Goal: Information Seeking & Learning: Learn about a topic

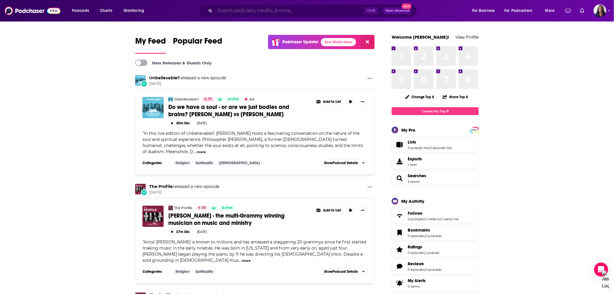
click at [254, 13] on input "Search podcasts, credits, & more..." at bounding box center [290, 10] width 150 height 9
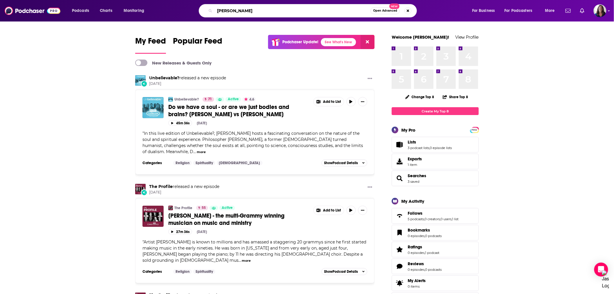
type input "[PERSON_NAME]"
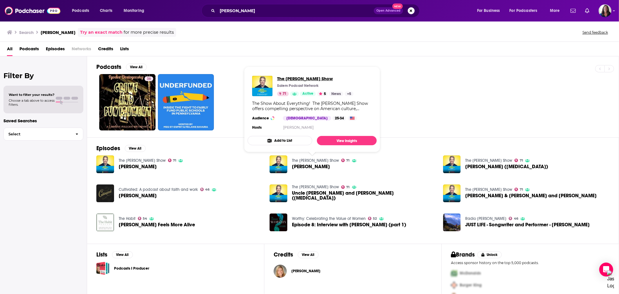
click at [286, 80] on span "The [PERSON_NAME] Show" at bounding box center [315, 79] width 76 height 6
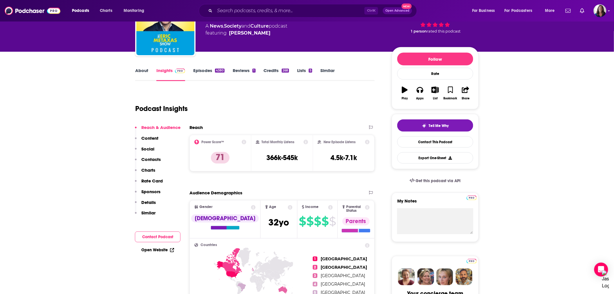
scroll to position [32, 0]
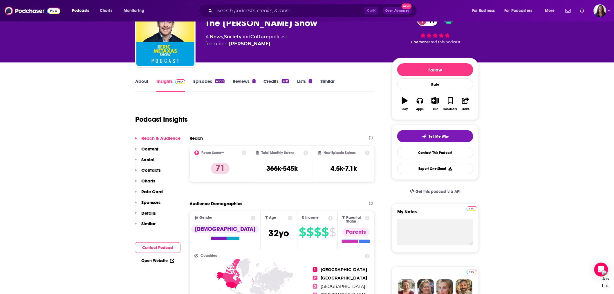
click at [201, 81] on link "Episodes 4380" at bounding box center [208, 84] width 31 height 13
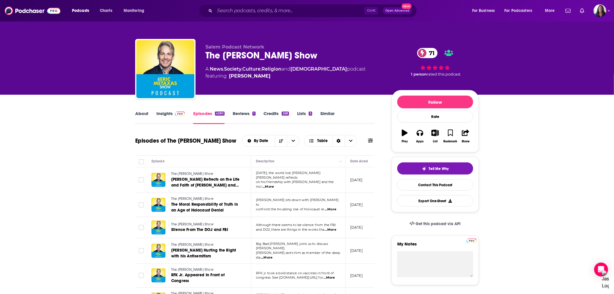
click at [274, 184] on span "...More" at bounding box center [268, 186] width 12 height 5
click at [331, 227] on span "...More" at bounding box center [331, 229] width 12 height 5
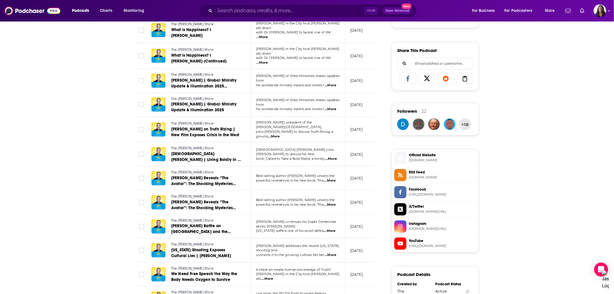
scroll to position [355, 0]
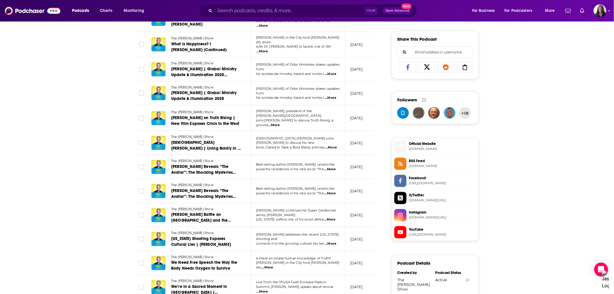
click at [333, 241] on span "...More" at bounding box center [331, 243] width 12 height 5
click at [93, 169] on div "About Insights Episodes 4380 Reviews 1 Credits 268 Lists 5 Similar Episodes of …" at bounding box center [307, 128] width 614 height 777
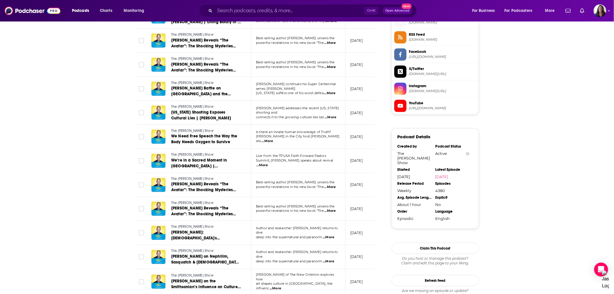
scroll to position [483, 0]
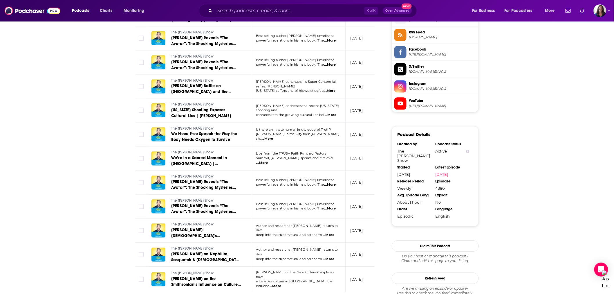
click at [268, 160] on span "...More" at bounding box center [263, 162] width 12 height 5
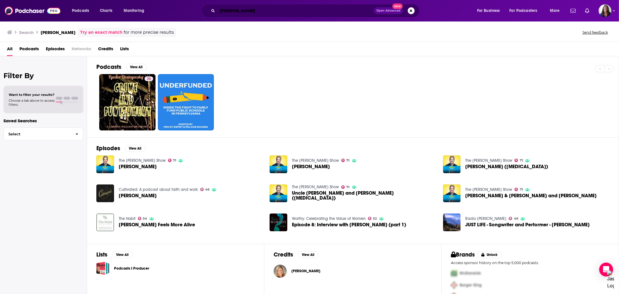
click at [250, 11] on input "[PERSON_NAME]" at bounding box center [295, 10] width 156 height 9
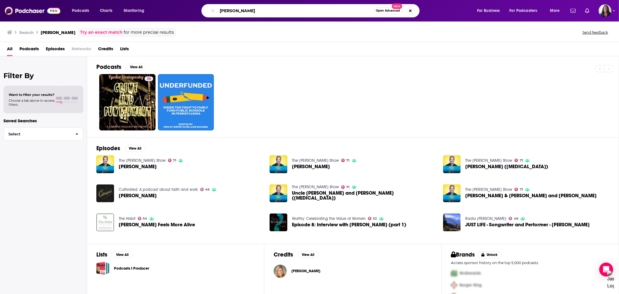
drag, startPoint x: 254, startPoint y: 12, endPoint x: 215, endPoint y: 6, distance: 39.0
click at [215, 6] on div "[PERSON_NAME] Open Advanced New" at bounding box center [310, 10] width 218 height 13
type input "she reads truth"
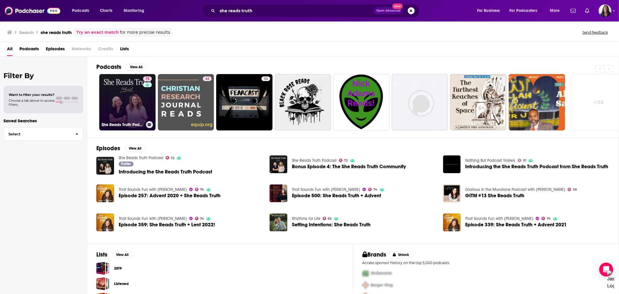
click at [135, 108] on link "72 She Reads Truth Podcast" at bounding box center [127, 102] width 56 height 56
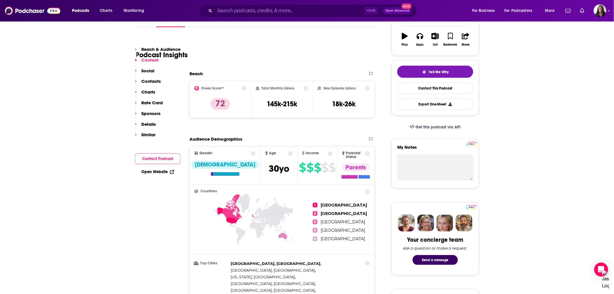
scroll to position [129, 0]
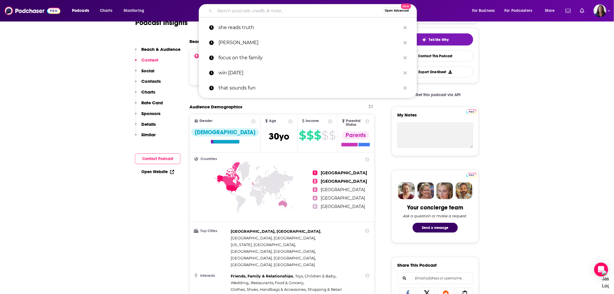
click at [237, 10] on input "Search podcasts, credits, & more..." at bounding box center [298, 10] width 167 height 9
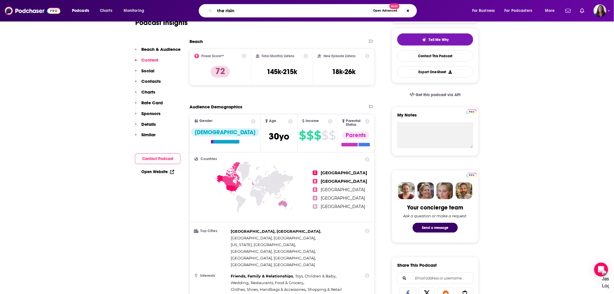
type input "the rising"
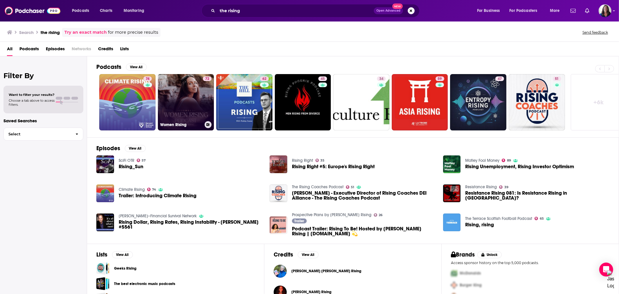
click at [187, 115] on link "72 Women Rising" at bounding box center [186, 102] width 56 height 56
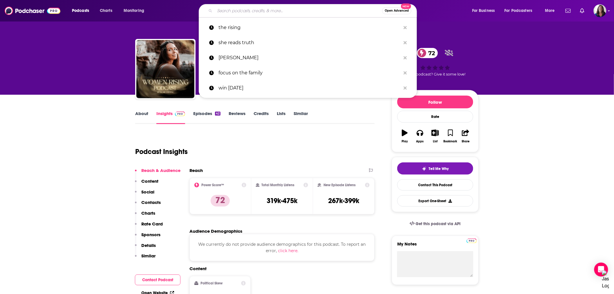
click at [274, 10] on input "Search podcasts, credits, & more..." at bounding box center [298, 10] width 167 height 9
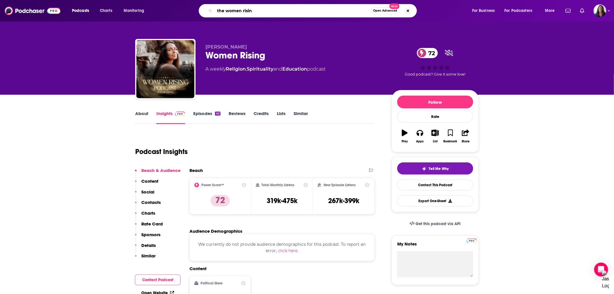
type input "the women rising"
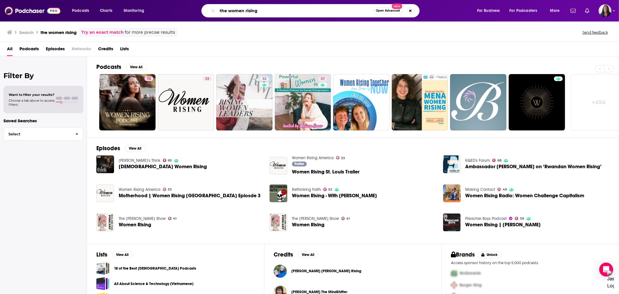
drag, startPoint x: 260, startPoint y: 11, endPoint x: 172, endPoint y: -2, distance: 88.6
click at [172, 0] on html "Podcasts Charts Monitoring the women rising Open Advanced New For Business For …" at bounding box center [309, 147] width 619 height 294
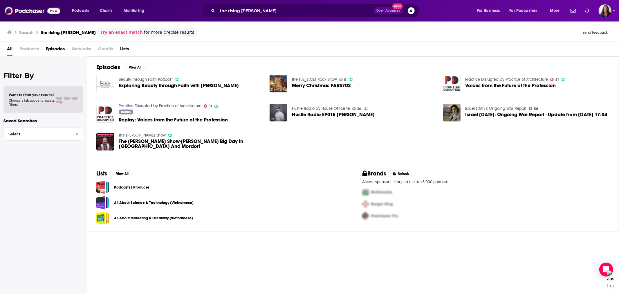
click at [511, 165] on div "Brands Unlock Access sponsor history on the top 5,000 podcasts. McDonalds Burge…" at bounding box center [486, 196] width 266 height 69
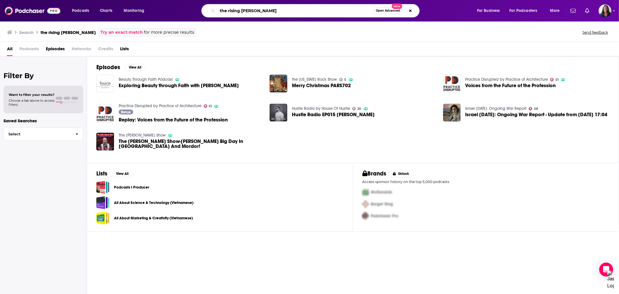
drag, startPoint x: 288, startPoint y: 8, endPoint x: 192, endPoint y: 4, distance: 96.1
click at [192, 4] on div "the rising [PERSON_NAME] Open Advanced New" at bounding box center [316, 10] width 310 height 13
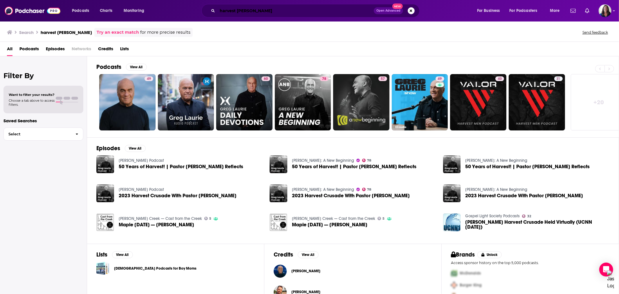
click at [236, 10] on input "harvest [PERSON_NAME]" at bounding box center [295, 10] width 156 height 9
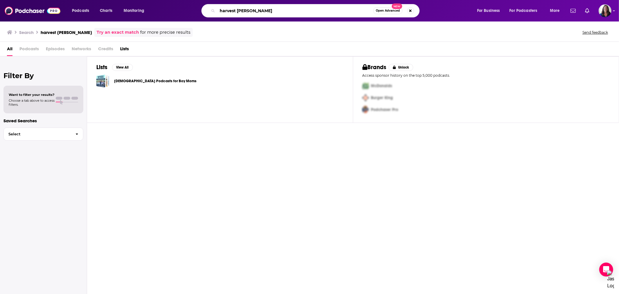
click at [249, 12] on input "harvest [PERSON_NAME]" at bounding box center [295, 10] width 156 height 9
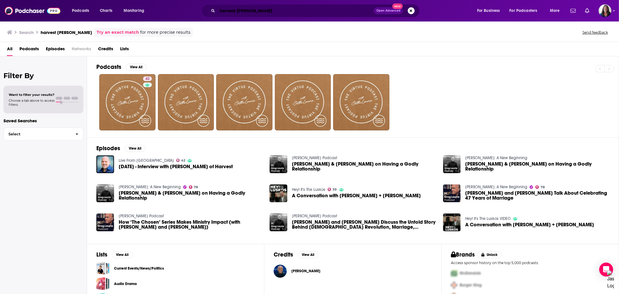
click at [238, 9] on input "harvest [PERSON_NAME]" at bounding box center [295, 10] width 156 height 9
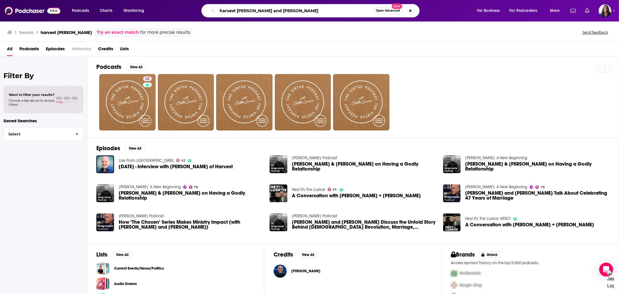
type input "harvest [PERSON_NAME] and [PERSON_NAME]"
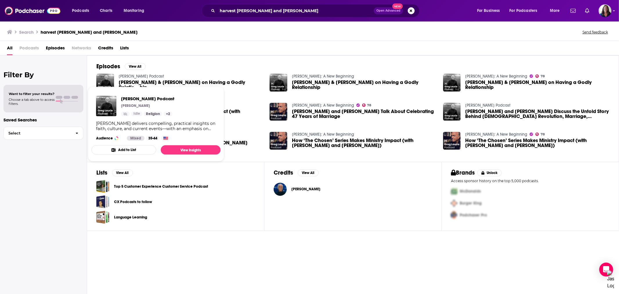
click at [143, 77] on link "[PERSON_NAME] Podcast" at bounding box center [141, 76] width 45 height 5
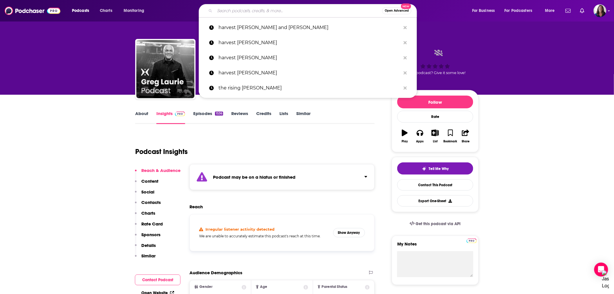
click at [299, 11] on input "Search podcasts, credits, & more..." at bounding box center [298, 10] width 167 height 9
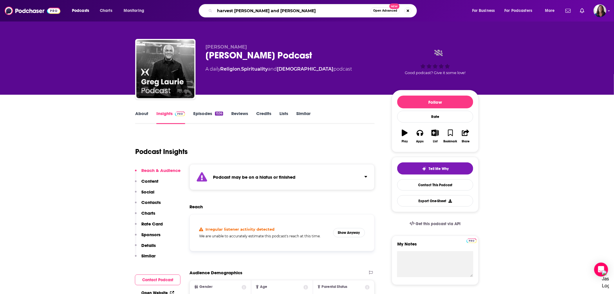
type input "harvest [PERSON_NAME] and [PERSON_NAME]"
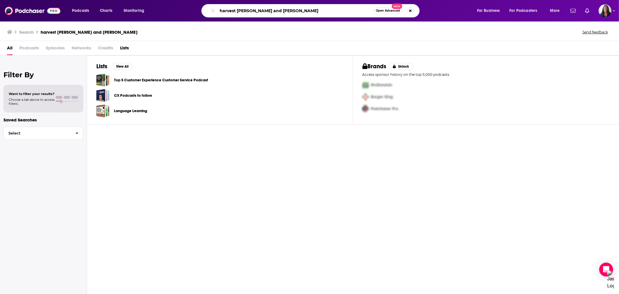
drag, startPoint x: 295, startPoint y: 11, endPoint x: 190, endPoint y: 13, distance: 105.1
click at [190, 13] on div "harvest [PERSON_NAME] and [PERSON_NAME] Open Advanced New" at bounding box center [316, 10] width 310 height 13
type input "[PERSON_NAME]"
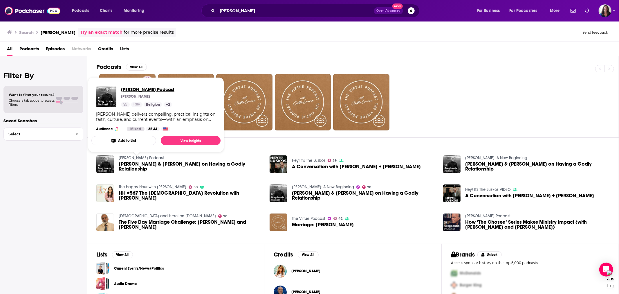
click at [144, 89] on span "[PERSON_NAME] Podcast" at bounding box center [147, 89] width 53 height 6
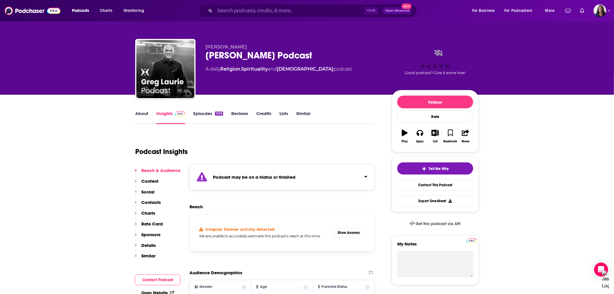
click at [207, 112] on link "Episodes 1536" at bounding box center [208, 117] width 30 height 13
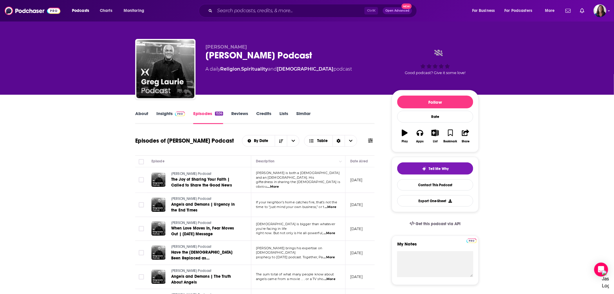
click at [175, 113] on img at bounding box center [180, 113] width 10 height 5
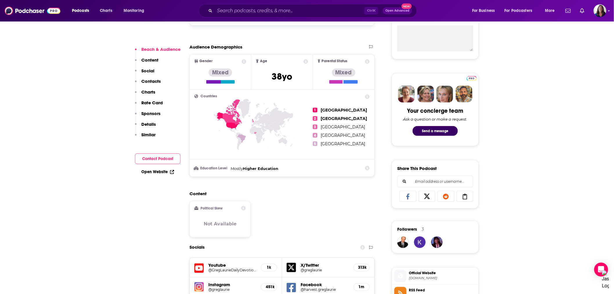
scroll to position [161, 0]
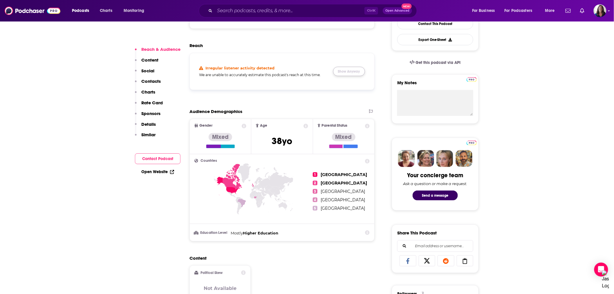
click at [345, 73] on button "Show Anyway" at bounding box center [349, 71] width 32 height 9
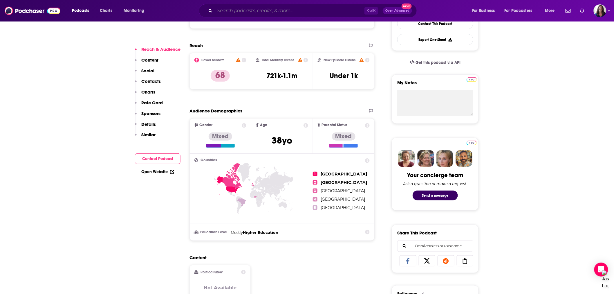
click at [254, 13] on input "Search podcasts, credits, & more..." at bounding box center [290, 10] width 150 height 9
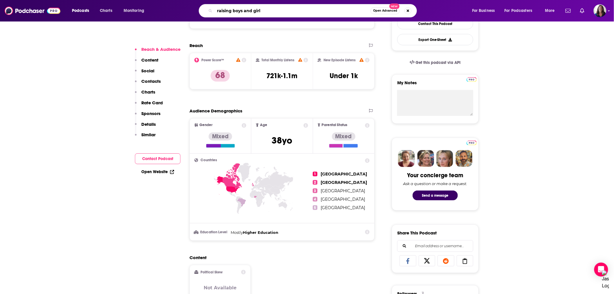
type input "raising boys and girls"
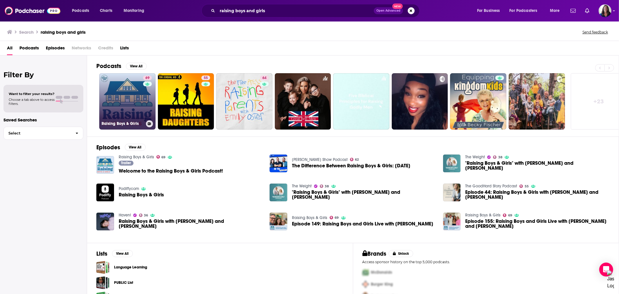
click at [121, 103] on link "69 Raising Boys & Girls" at bounding box center [127, 101] width 56 height 56
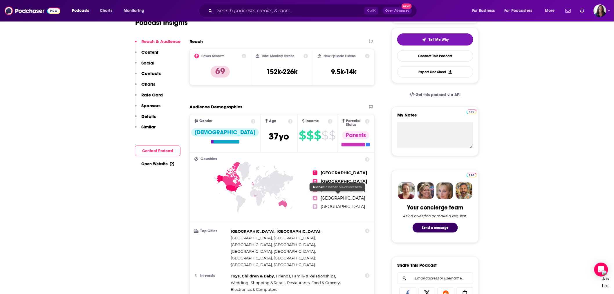
scroll to position [32, 0]
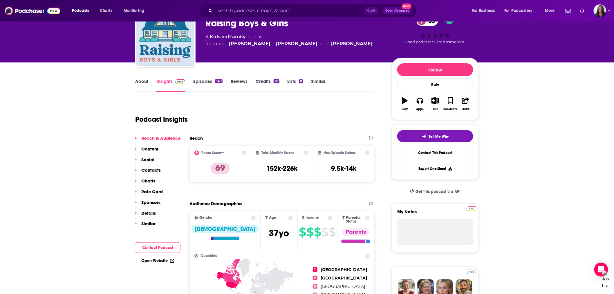
click at [300, 15] on input "Search podcasts, credits, & more..." at bounding box center [290, 10] width 150 height 9
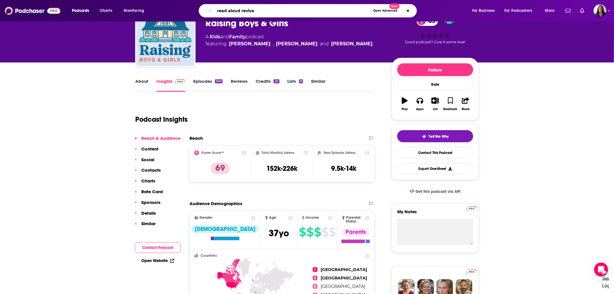
type input "read aloud revival"
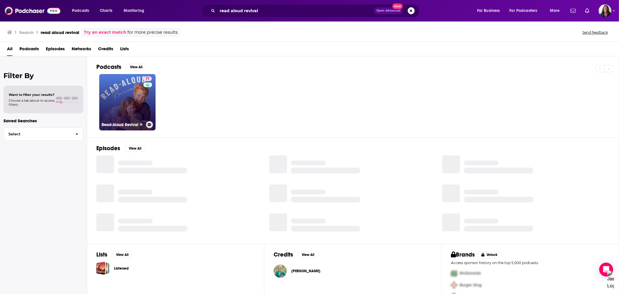
click at [138, 106] on link "71 Read-Aloud Revival ®" at bounding box center [127, 102] width 56 height 56
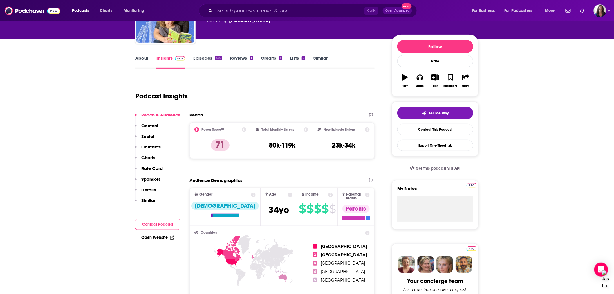
scroll to position [64, 0]
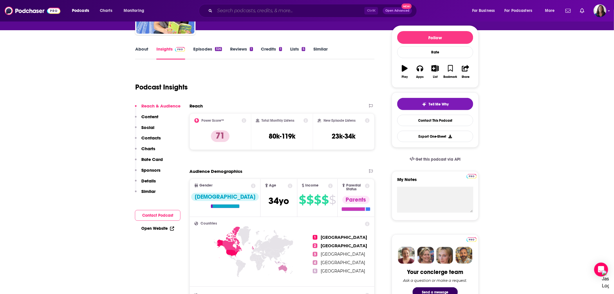
click at [234, 12] on input "Search podcasts, credits, & more..." at bounding box center [290, 10] width 150 height 9
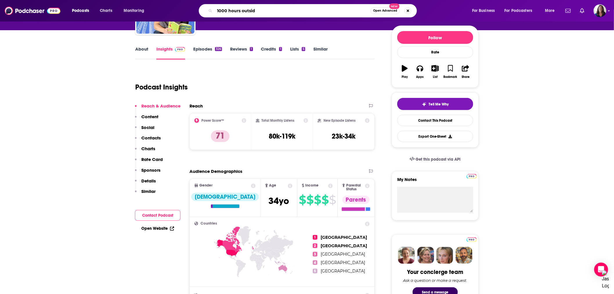
type input "1000 hours outside"
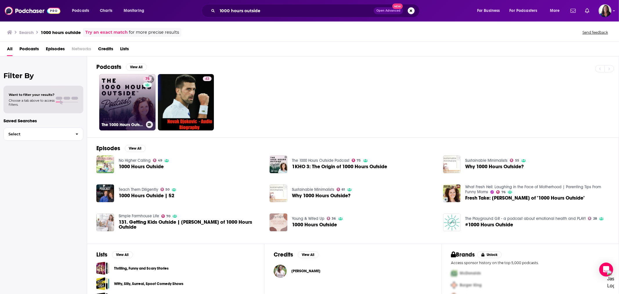
click at [135, 109] on link "75 The 1000 Hours Outside Podcast" at bounding box center [127, 102] width 56 height 56
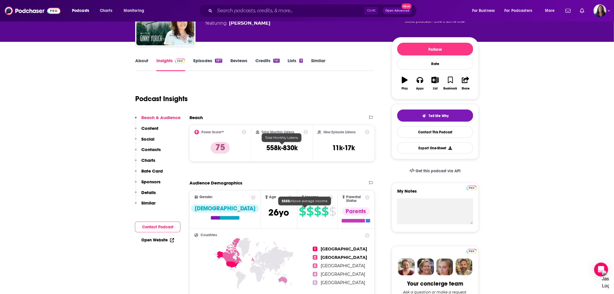
scroll to position [64, 0]
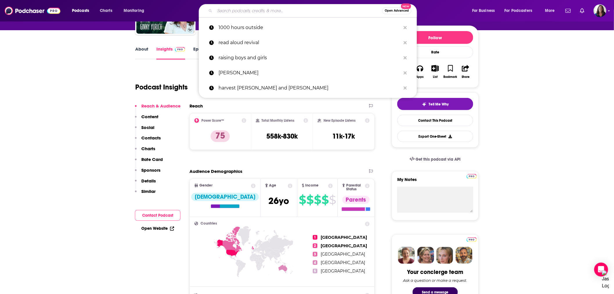
click at [253, 13] on input "Search podcasts, credits, & more..." at bounding box center [298, 10] width 167 height 9
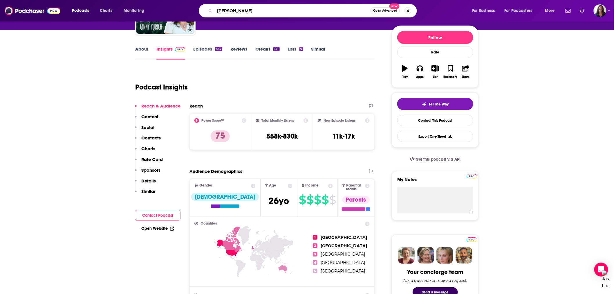
type input "[PERSON_NAME]"
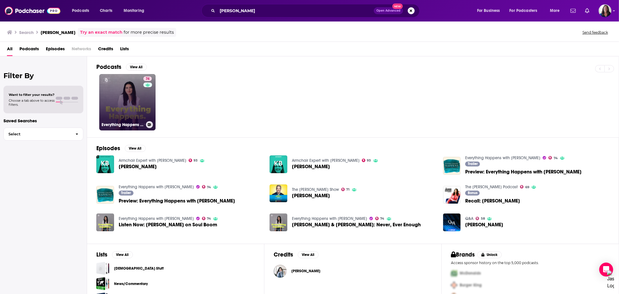
click at [143, 102] on div "74" at bounding box center [148, 98] width 10 height 45
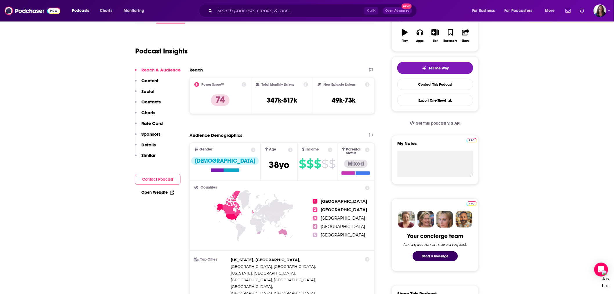
scroll to position [97, 0]
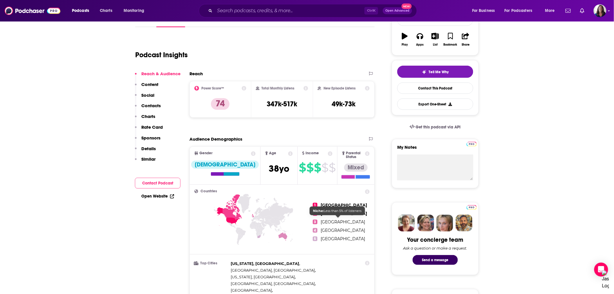
click at [328, 219] on span "[GEOGRAPHIC_DATA]" at bounding box center [343, 221] width 44 height 5
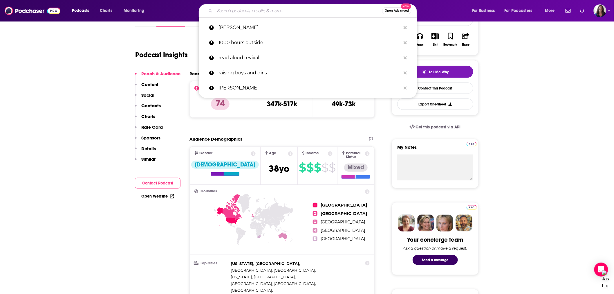
click at [266, 11] on input "Search podcasts, credits, & more..." at bounding box center [298, 10] width 167 height 9
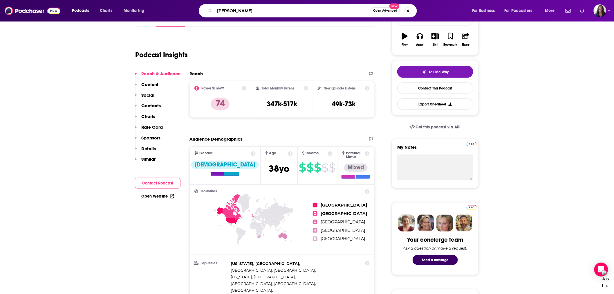
type input "[PERSON_NAME]"
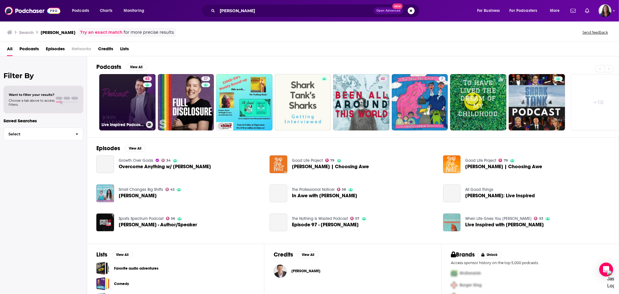
click at [133, 94] on link "63 Live Inspired Podcast with [PERSON_NAME]" at bounding box center [127, 102] width 56 height 56
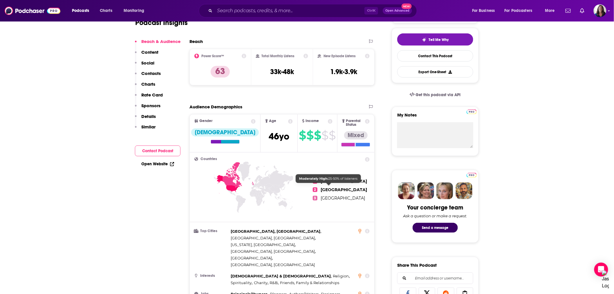
scroll to position [64, 0]
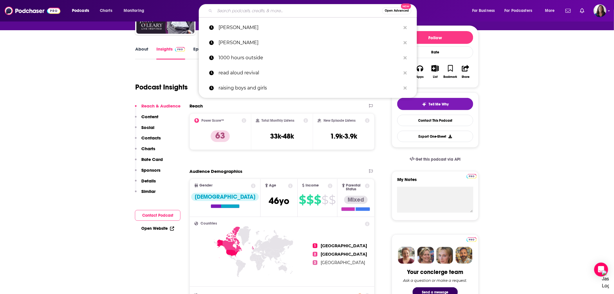
click at [233, 9] on input "Search podcasts, credits, & more..." at bounding box center [298, 10] width 167 height 9
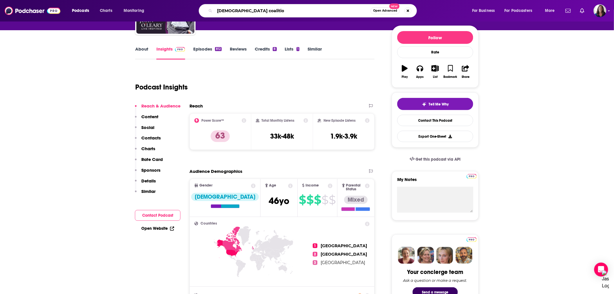
type input "[DEMOGRAPHIC_DATA] coalition"
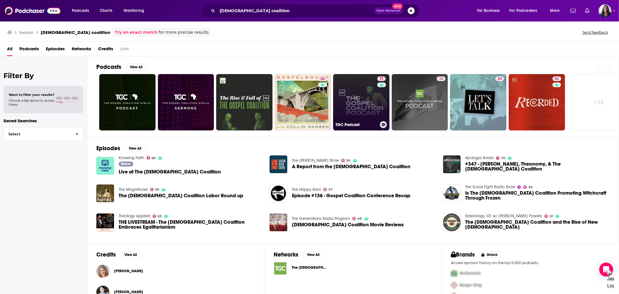
click at [366, 114] on link "71 TGC Podcast" at bounding box center [361, 102] width 56 height 56
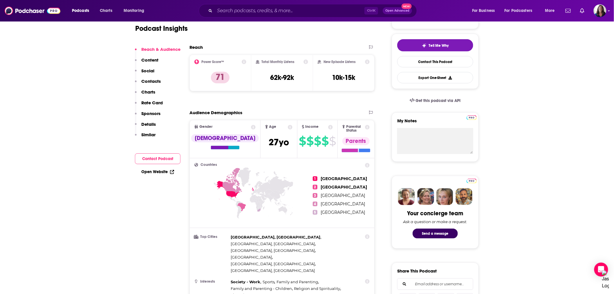
scroll to position [129, 0]
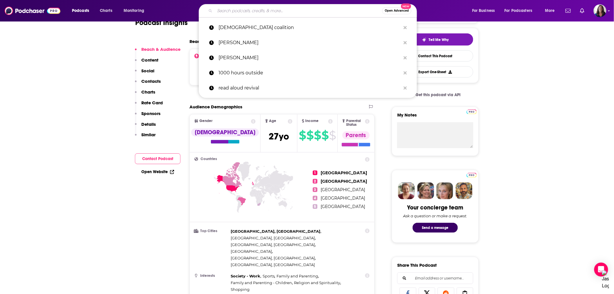
click at [301, 11] on input "Search podcasts, credits, & more..." at bounding box center [298, 10] width 167 height 9
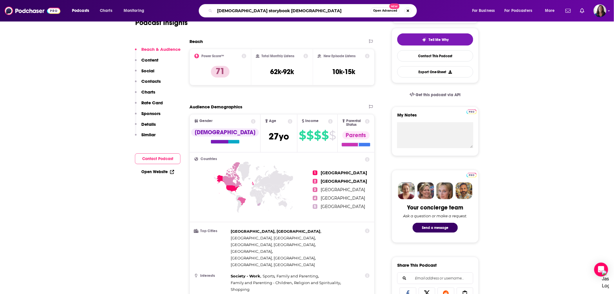
type input "[DEMOGRAPHIC_DATA] storybook [DEMOGRAPHIC_DATA]"
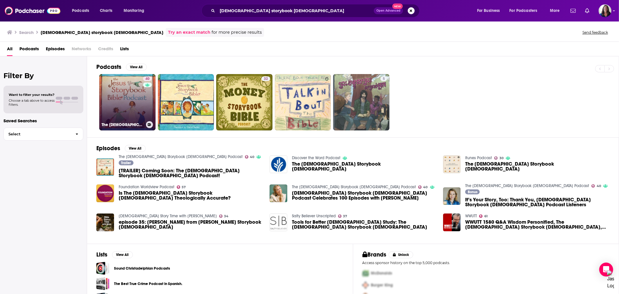
click at [140, 94] on link "40 The [DEMOGRAPHIC_DATA] Storybook [DEMOGRAPHIC_DATA] Podcast" at bounding box center [127, 102] width 56 height 56
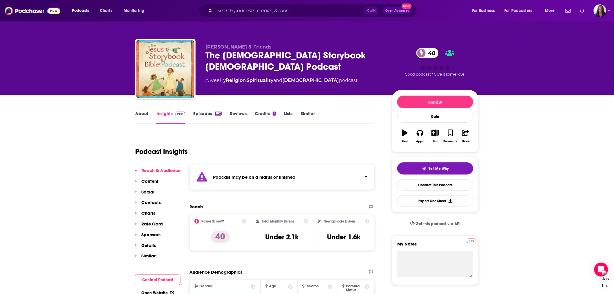
click at [207, 115] on link "Episodes 182" at bounding box center [207, 117] width 28 height 13
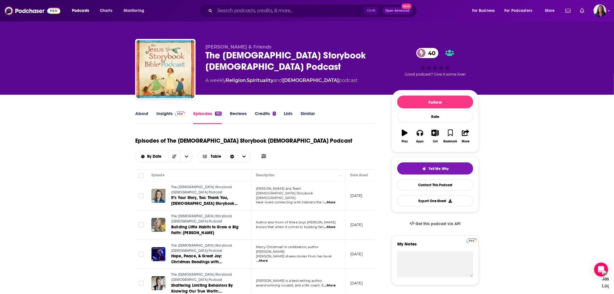
click at [173, 113] on span at bounding box center [179, 114] width 12 height 6
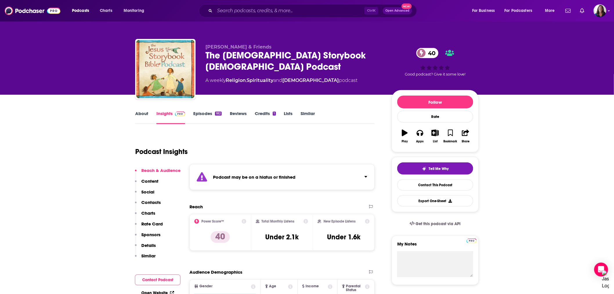
scroll to position [97, 0]
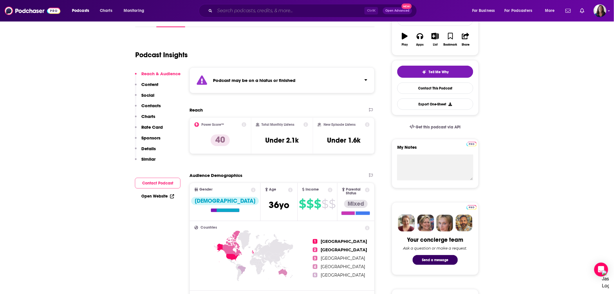
click at [254, 8] on input "Search podcasts, credits, & more..." at bounding box center [290, 10] width 150 height 9
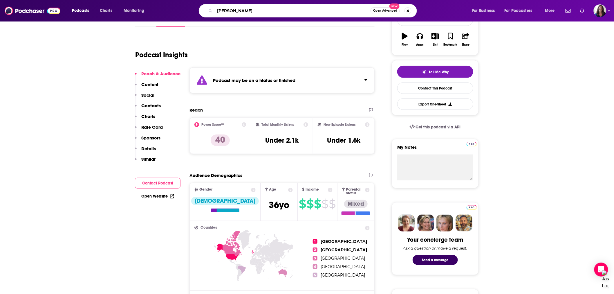
type input "[PERSON_NAME]"
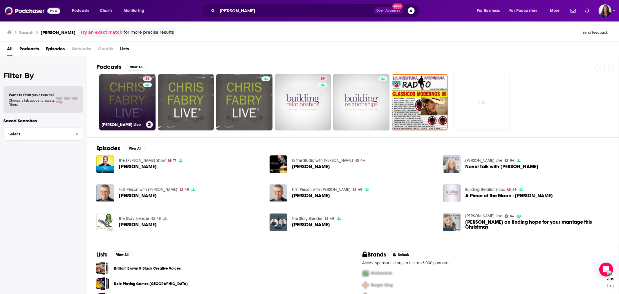
click at [132, 106] on link "55 [PERSON_NAME] Live" at bounding box center [127, 102] width 56 height 56
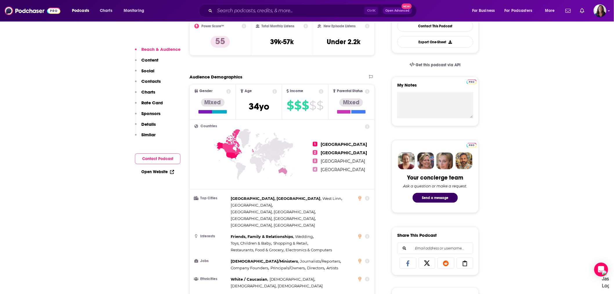
scroll to position [161, 0]
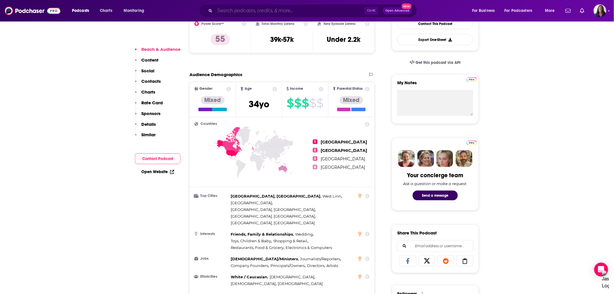
click at [229, 10] on input "Search podcasts, credits, & more..." at bounding box center [290, 10] width 150 height 9
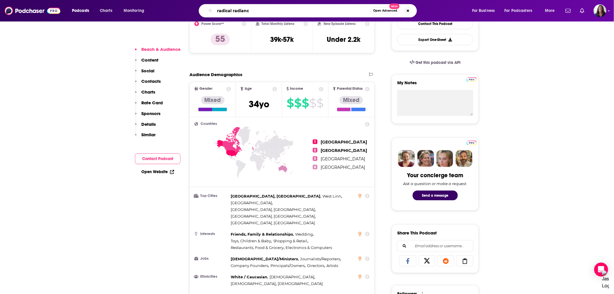
type input "radical radiance"
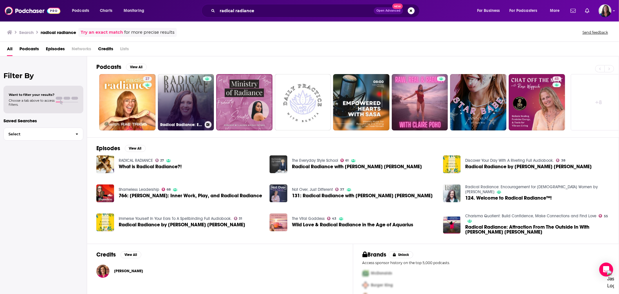
click at [184, 97] on link "Radical Radiance: Encouragement for [DEMOGRAPHIC_DATA] Women by [PERSON_NAME]" at bounding box center [186, 102] width 56 height 56
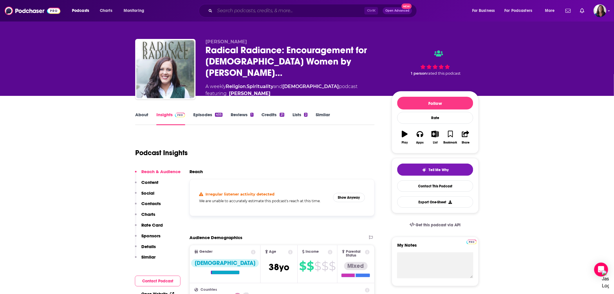
click at [224, 11] on input "Search podcasts, credits, & more..." at bounding box center [290, 10] width 150 height 9
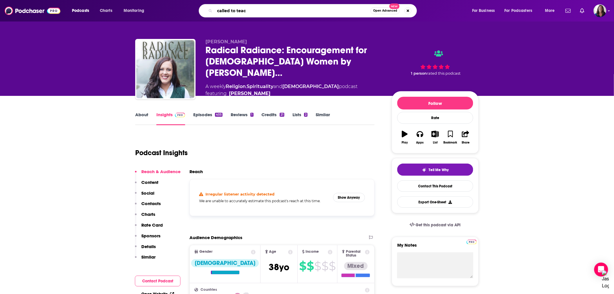
type input "called to teach"
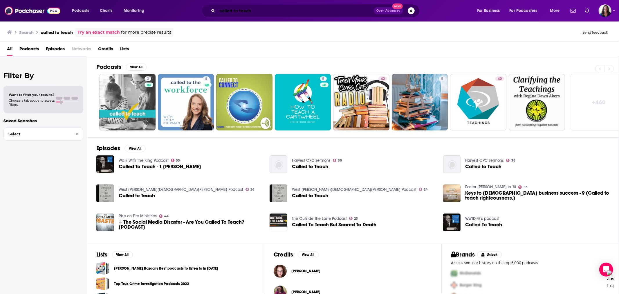
click at [280, 10] on input "called to teach" at bounding box center [295, 10] width 156 height 9
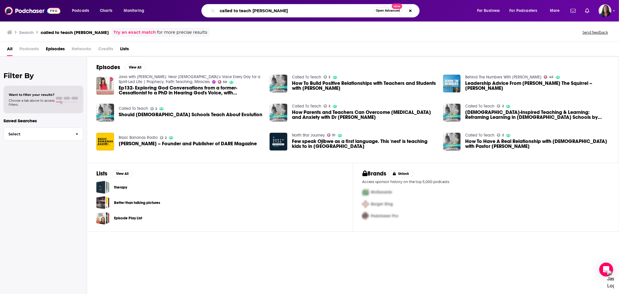
drag, startPoint x: 270, startPoint y: 15, endPoint x: 147, endPoint y: 1, distance: 123.5
click at [147, 1] on div "Podcasts Charts Monitoring called to teach [PERSON_NAME] Open Advanced New For …" at bounding box center [309, 10] width 619 height 21
type input "dad tired"
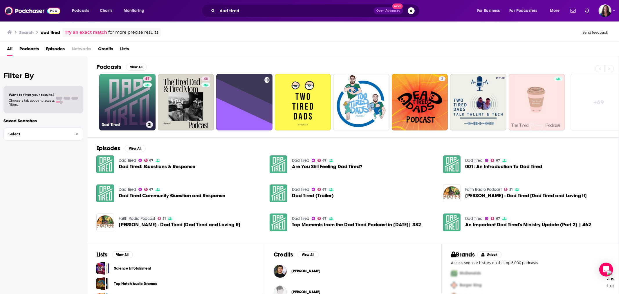
click at [132, 103] on link "67 Dad Tired" at bounding box center [127, 102] width 56 height 56
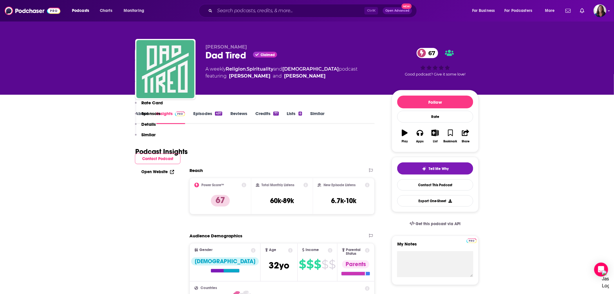
scroll to position [129, 0]
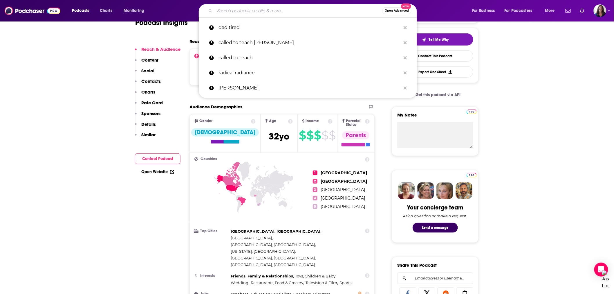
click at [247, 10] on input "Search podcasts, credits, & more..." at bounding box center [298, 10] width 167 height 9
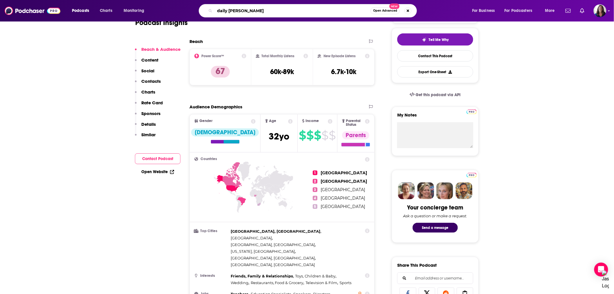
type input "daily grace podcast"
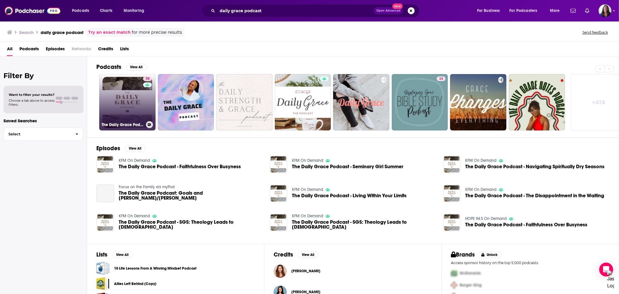
click at [127, 96] on link "70 The Daily Grace Podcast" at bounding box center [127, 102] width 56 height 56
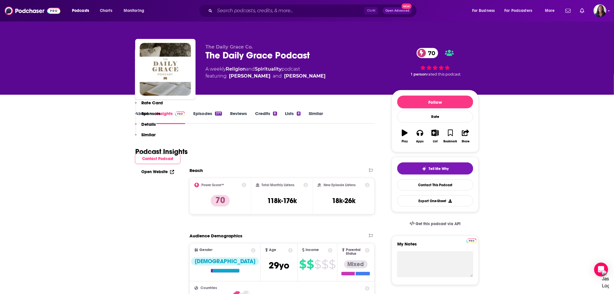
scroll to position [129, 0]
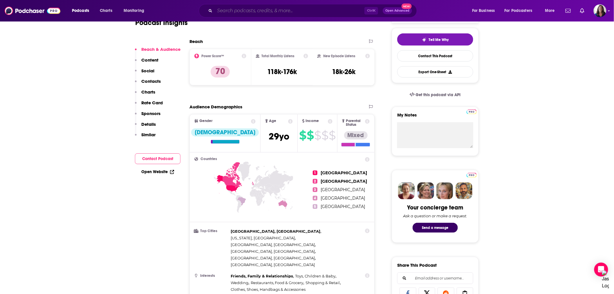
click at [227, 9] on input "Search podcasts, credits, & more..." at bounding box center [290, 10] width 150 height 9
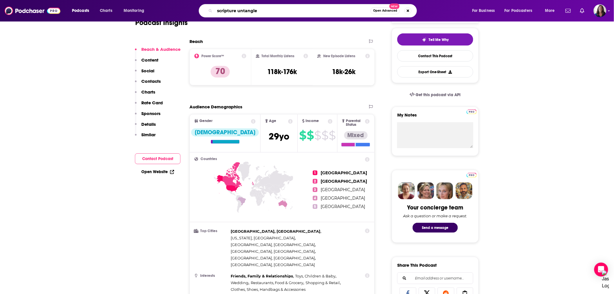
type input "scripture untangled"
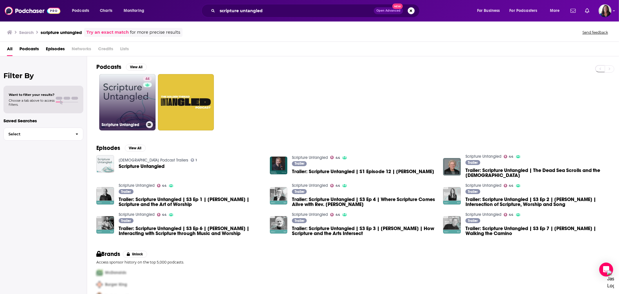
click at [127, 96] on link "44 Scripture Untangled" at bounding box center [127, 102] width 56 height 56
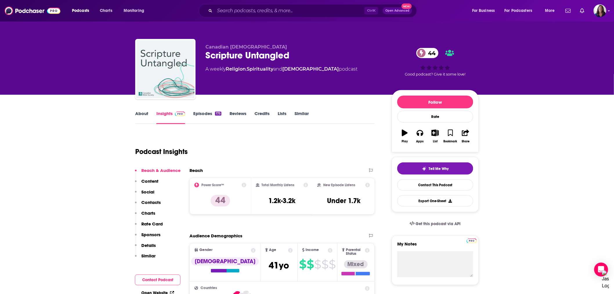
scroll to position [97, 0]
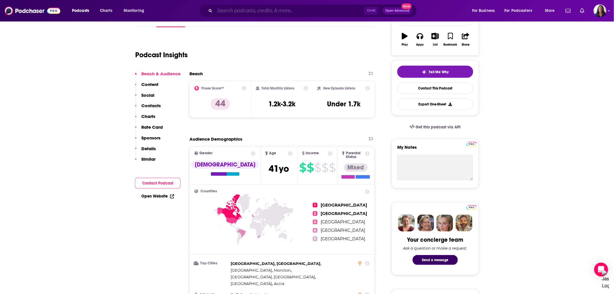
click at [253, 9] on input "Search podcasts, credits, & more..." at bounding box center [290, 10] width 150 height 9
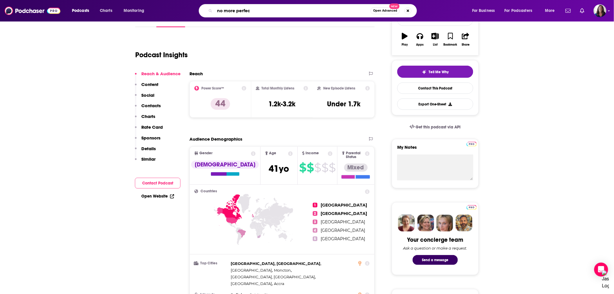
type input "no more perfect"
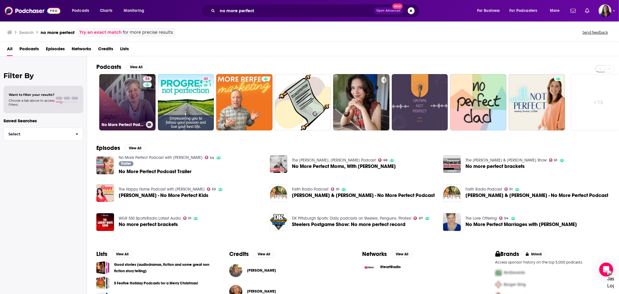
click at [134, 95] on link "54 No More Perfect Podcast with Jill Savage" at bounding box center [127, 102] width 56 height 56
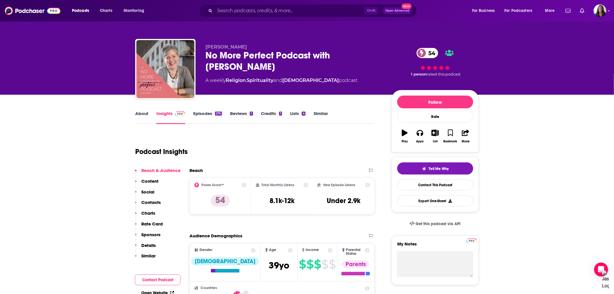
scroll to position [97, 0]
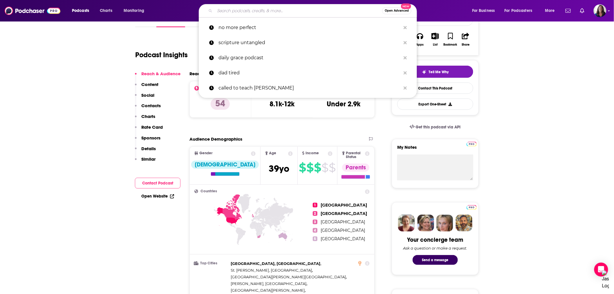
click at [220, 11] on input "Search podcasts, credits, & more..." at bounding box center [298, 10] width 167 height 9
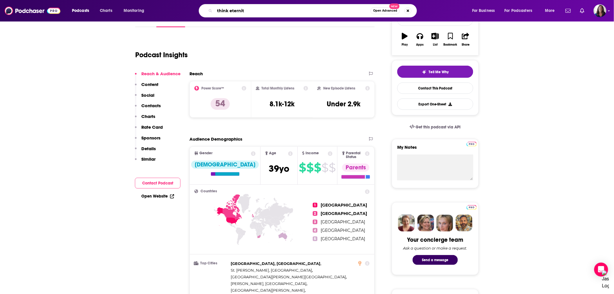
type input "think eternity"
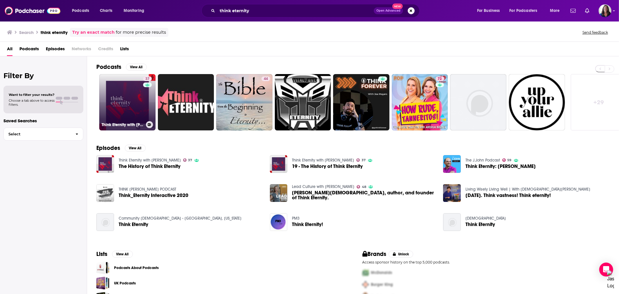
click at [133, 113] on link "37 Think Eternity with Matt Brown" at bounding box center [127, 102] width 56 height 56
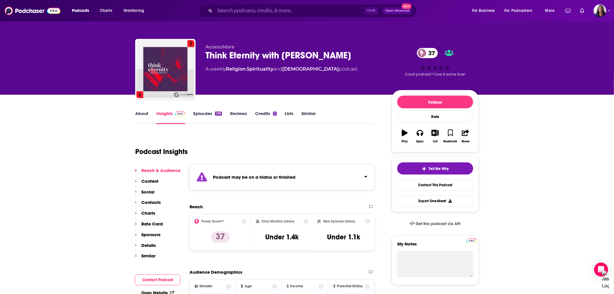
scroll to position [32, 0]
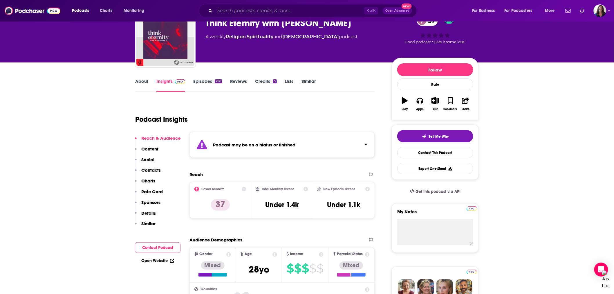
click at [246, 11] on input "Search podcasts, credits, & more..." at bounding box center [290, 10] width 150 height 9
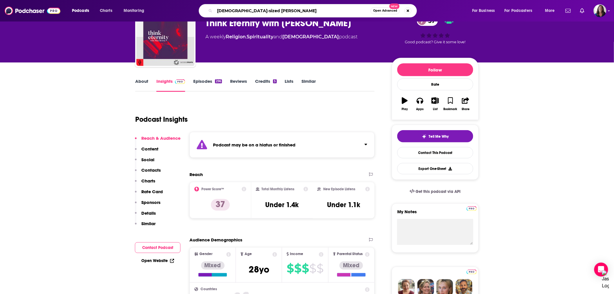
type input "god-sized stories"
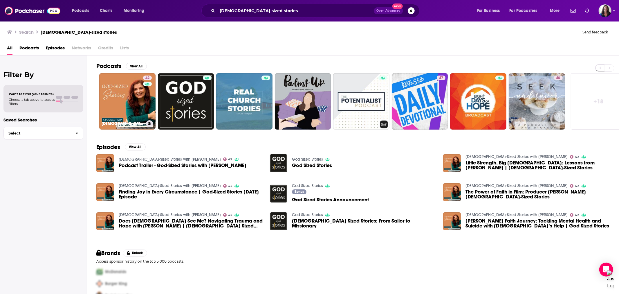
click at [131, 91] on link "42 God-Sized Stories with Patricia Holbrook" at bounding box center [127, 101] width 56 height 56
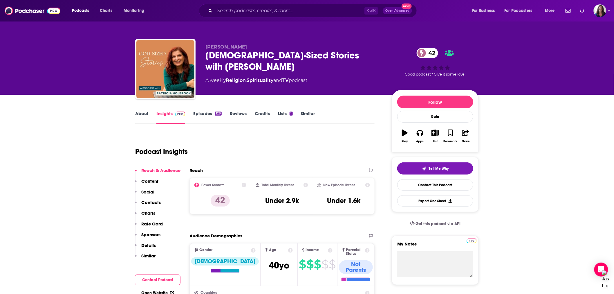
scroll to position [97, 0]
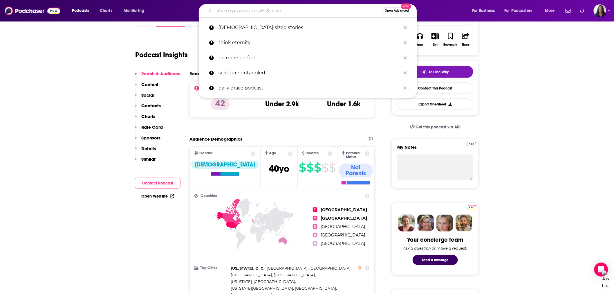
click at [237, 9] on input "Search podcasts, credits, & more..." at bounding box center [298, 10] width 167 height 9
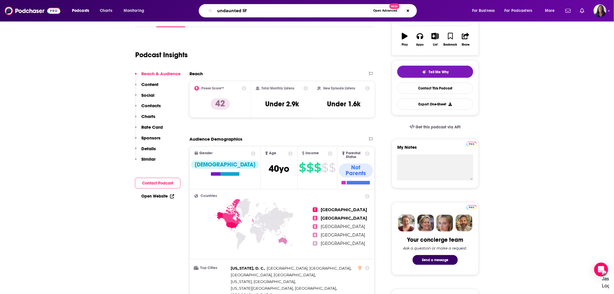
type input "undaunted life"
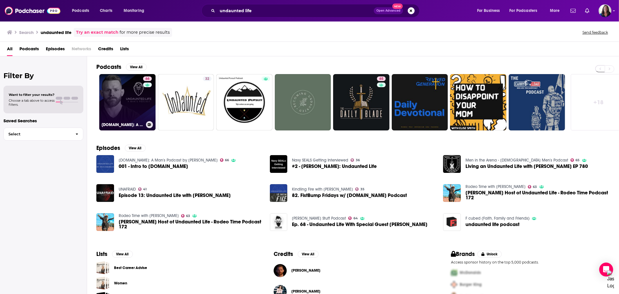
click at [133, 101] on link "66 Undaunted.Life: A Man's Podcast by Kyle Thompson" at bounding box center [127, 102] width 56 height 56
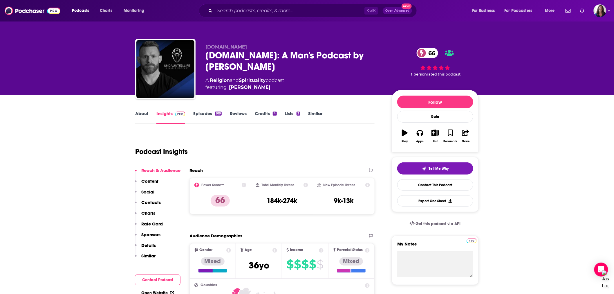
scroll to position [64, 0]
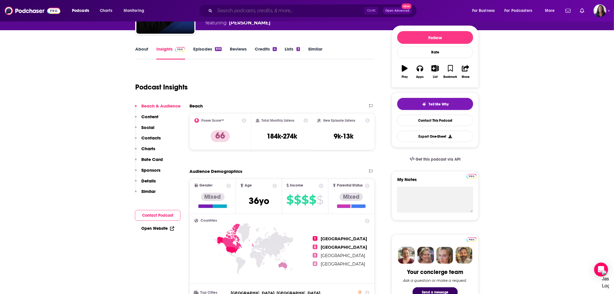
click at [245, 8] on input "Search podcasts, credits, & more..." at bounding box center [290, 10] width 150 height 9
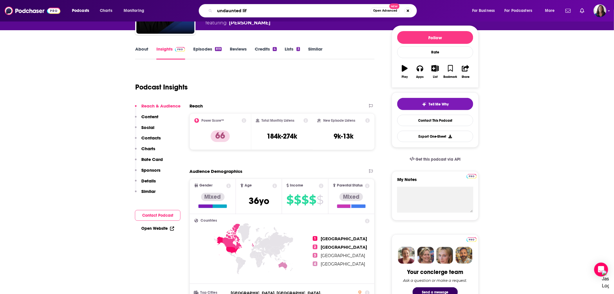
type input "undaunted life"
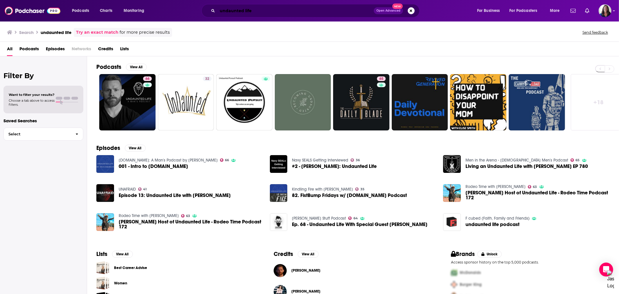
click at [237, 9] on input "undaunted life" at bounding box center [295, 10] width 156 height 9
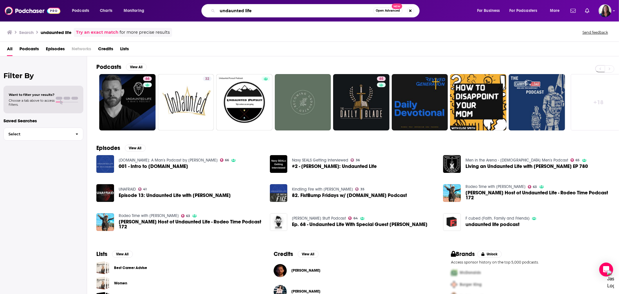
drag, startPoint x: 261, startPoint y: 12, endPoint x: 85, endPoint y: 13, distance: 176.1
click at [92, 6] on div "Podcasts Charts Monitoring undaunted life Open Advanced New For Business For Po…" at bounding box center [316, 10] width 497 height 13
type input "guys like us"
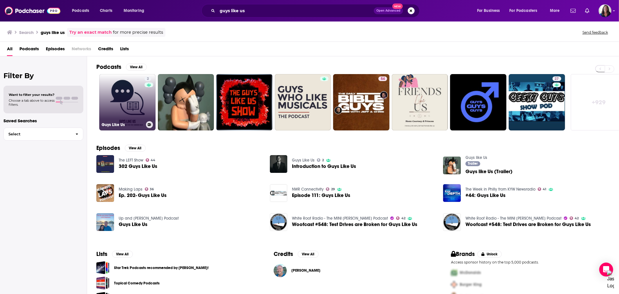
click at [139, 118] on link "2 Guys Like Us" at bounding box center [127, 102] width 56 height 56
